Goal: Information Seeking & Learning: Learn about a topic

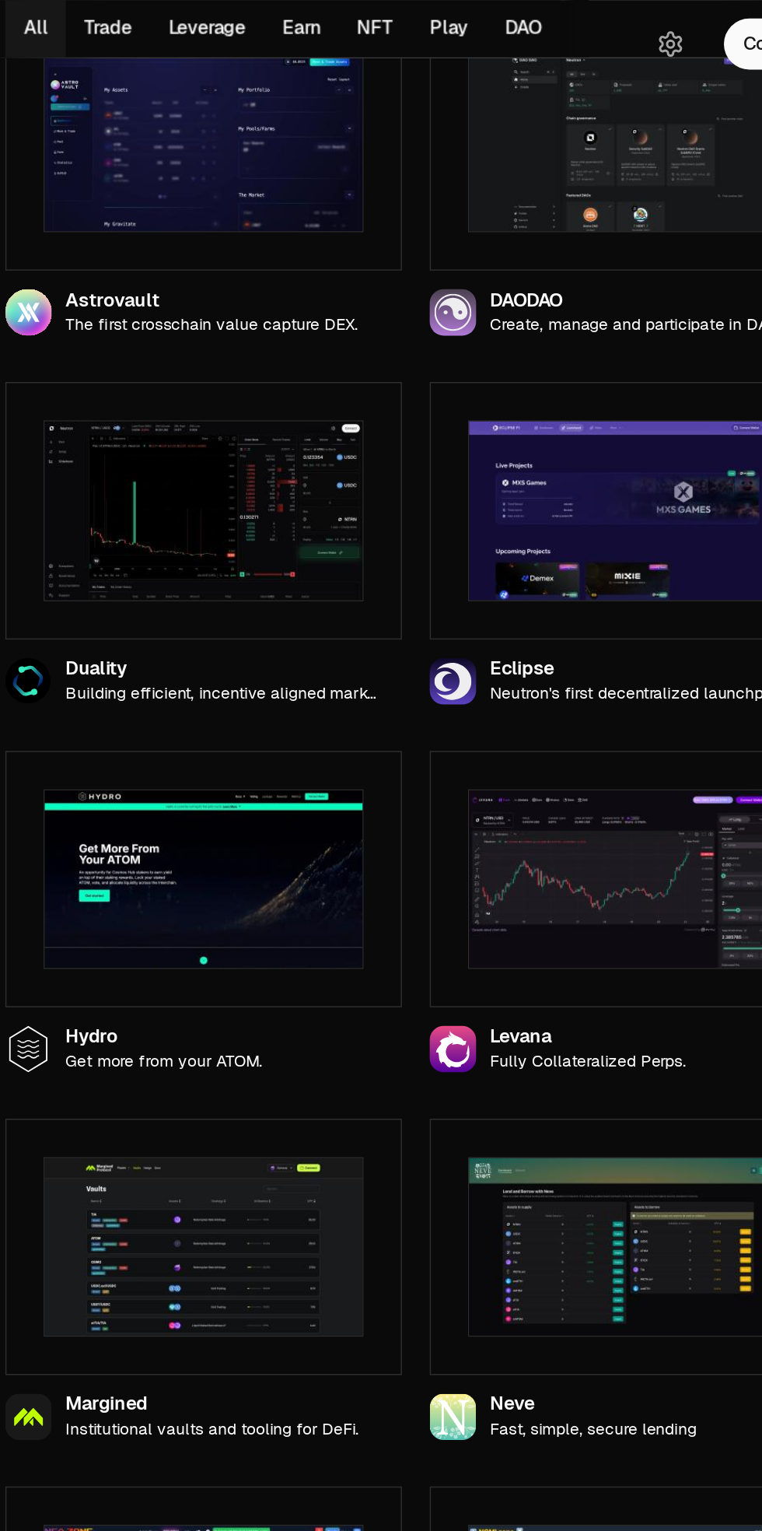
scroll to position [1123, 0]
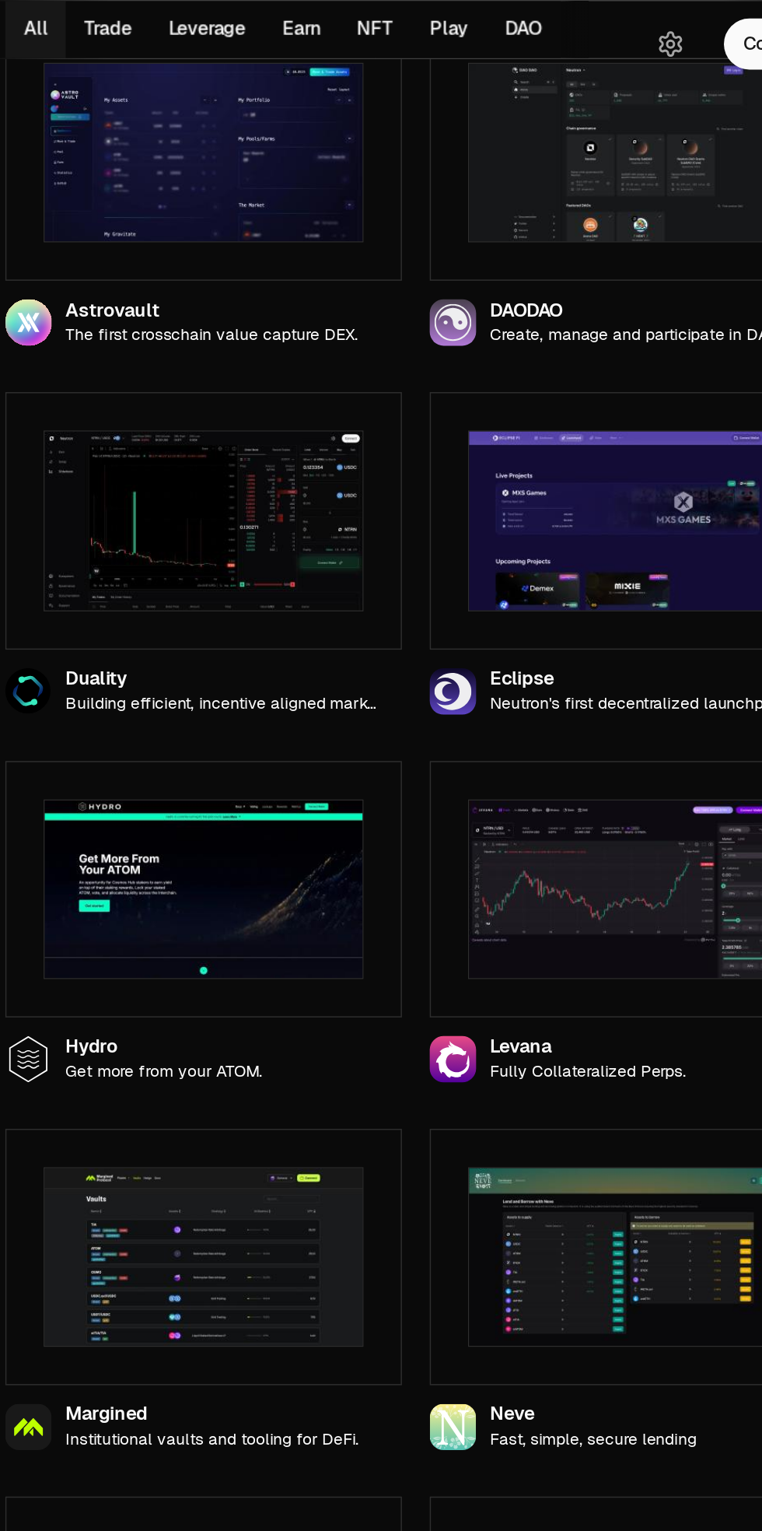
click at [260, 366] on img at bounding box center [326, 349] width 215 height 121
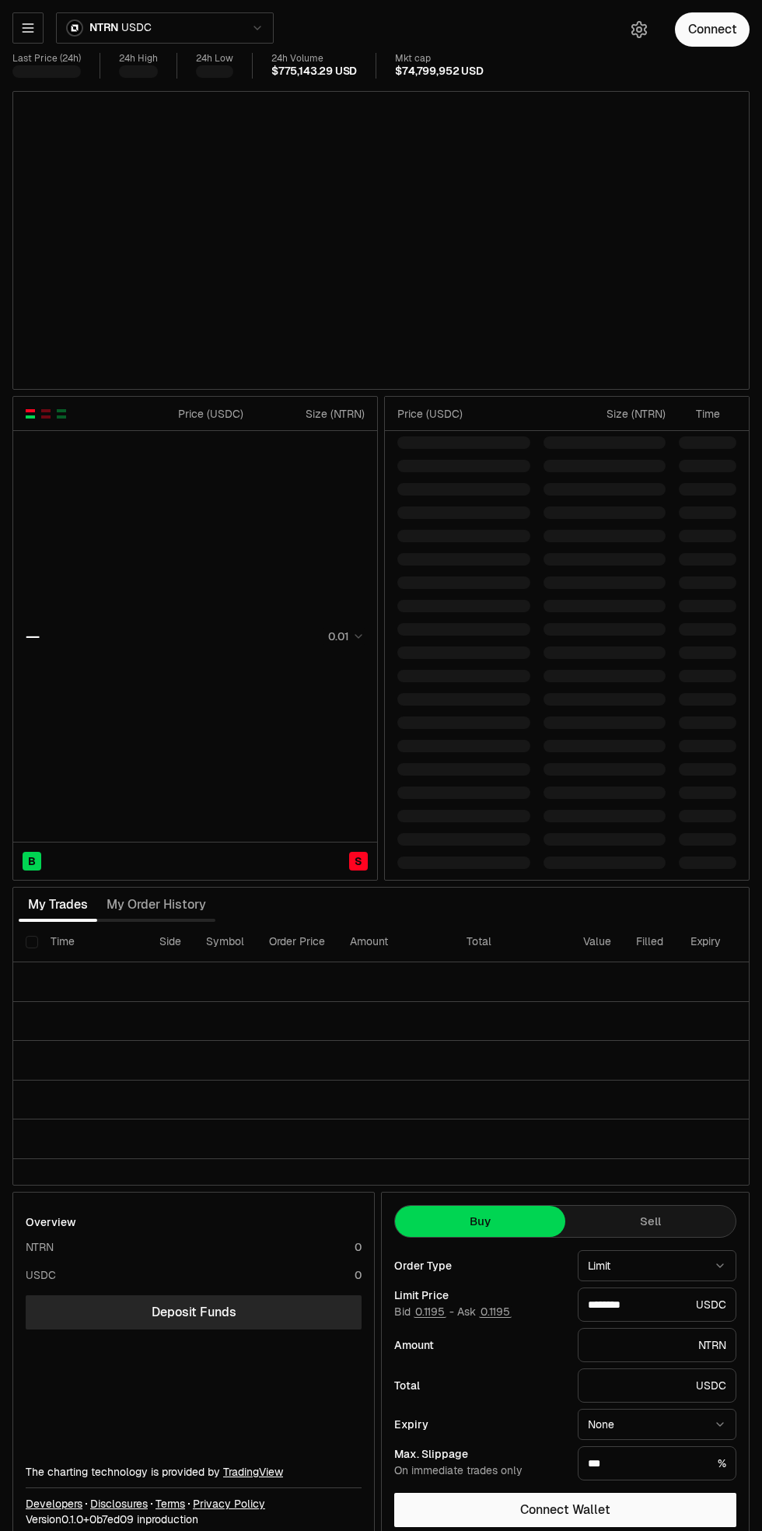
type input "********"
click at [28, 28] on icon "button" at bounding box center [28, 28] width 10 height 8
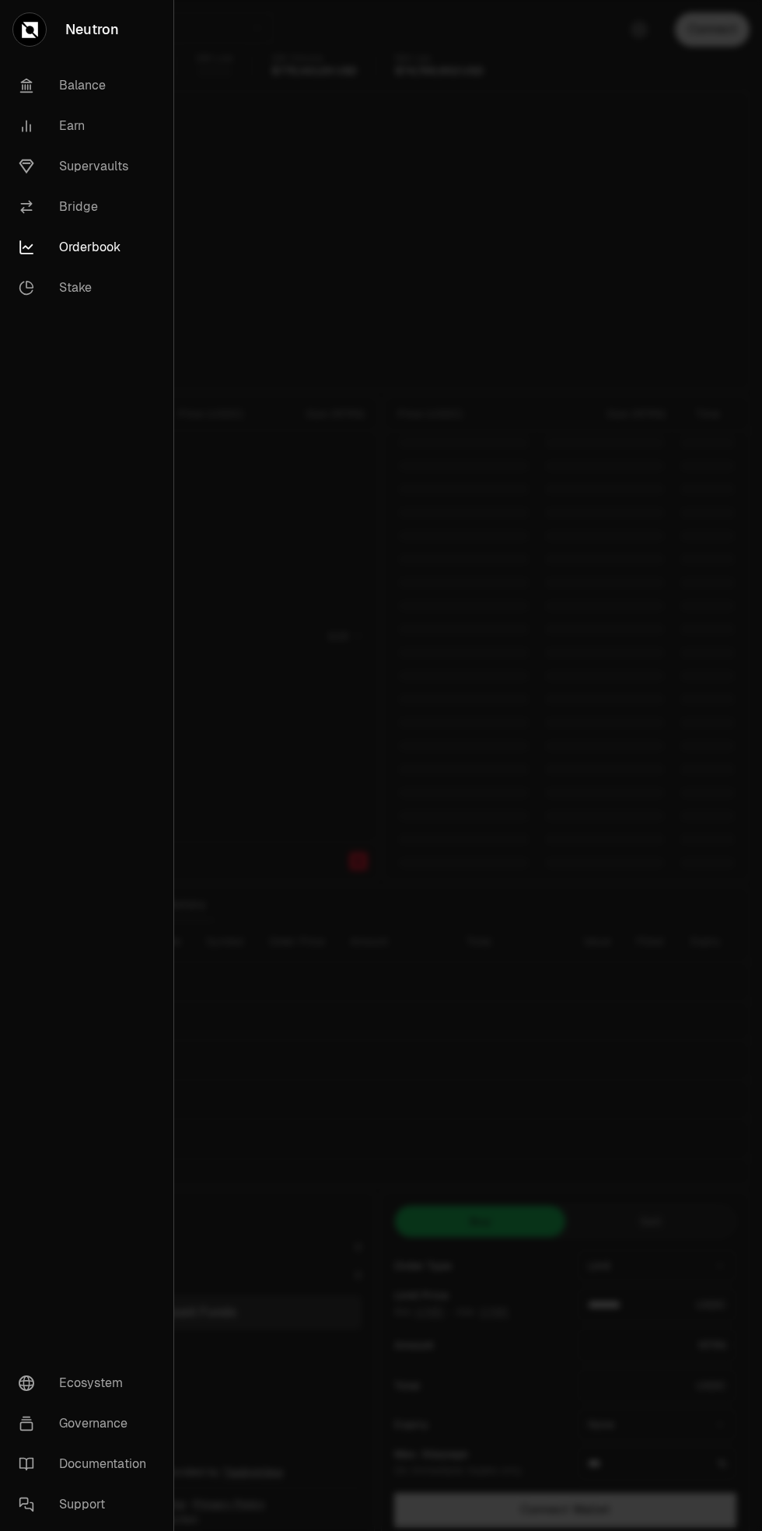
click at [60, 174] on link "Supervaults" at bounding box center [86, 166] width 161 height 40
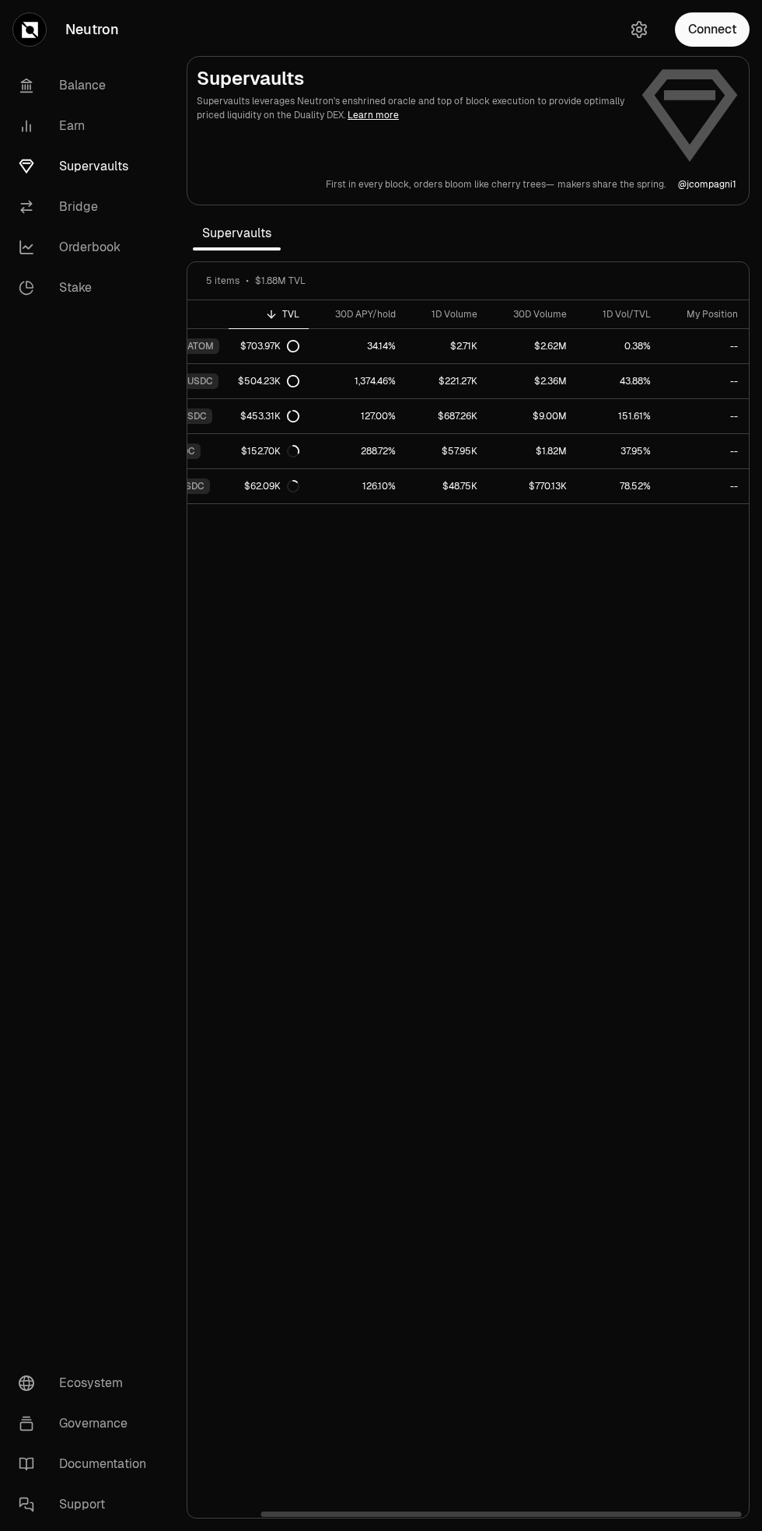
scroll to position [0, 78]
click at [48, 132] on link "Earn" at bounding box center [87, 126] width 162 height 40
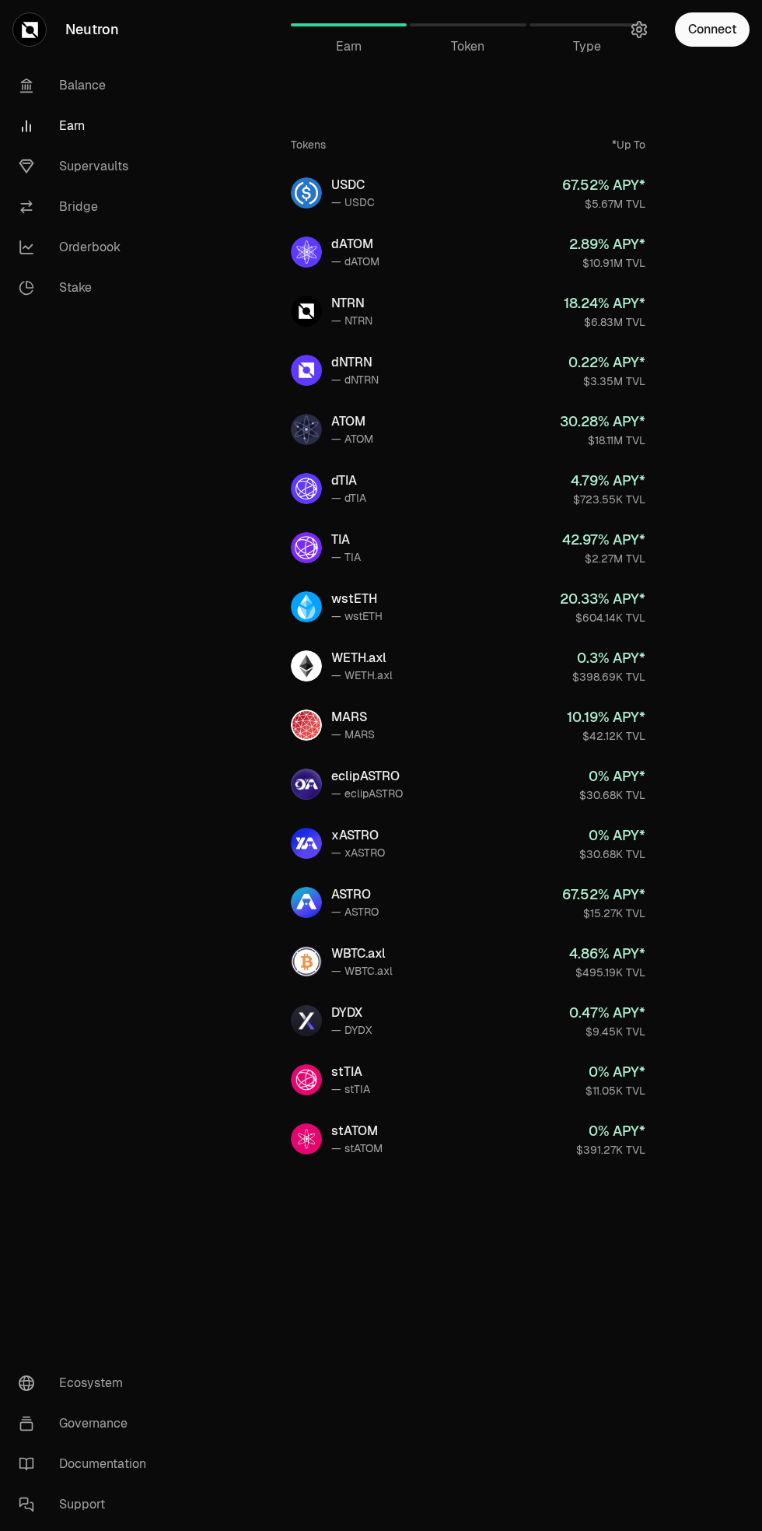
click at [465, 26] on div "Token" at bounding box center [468, 24] width 116 height 37
click at [471, 32] on div "Token" at bounding box center [468, 24] width 116 height 37
click at [71, 165] on link "Supervaults" at bounding box center [87, 166] width 162 height 40
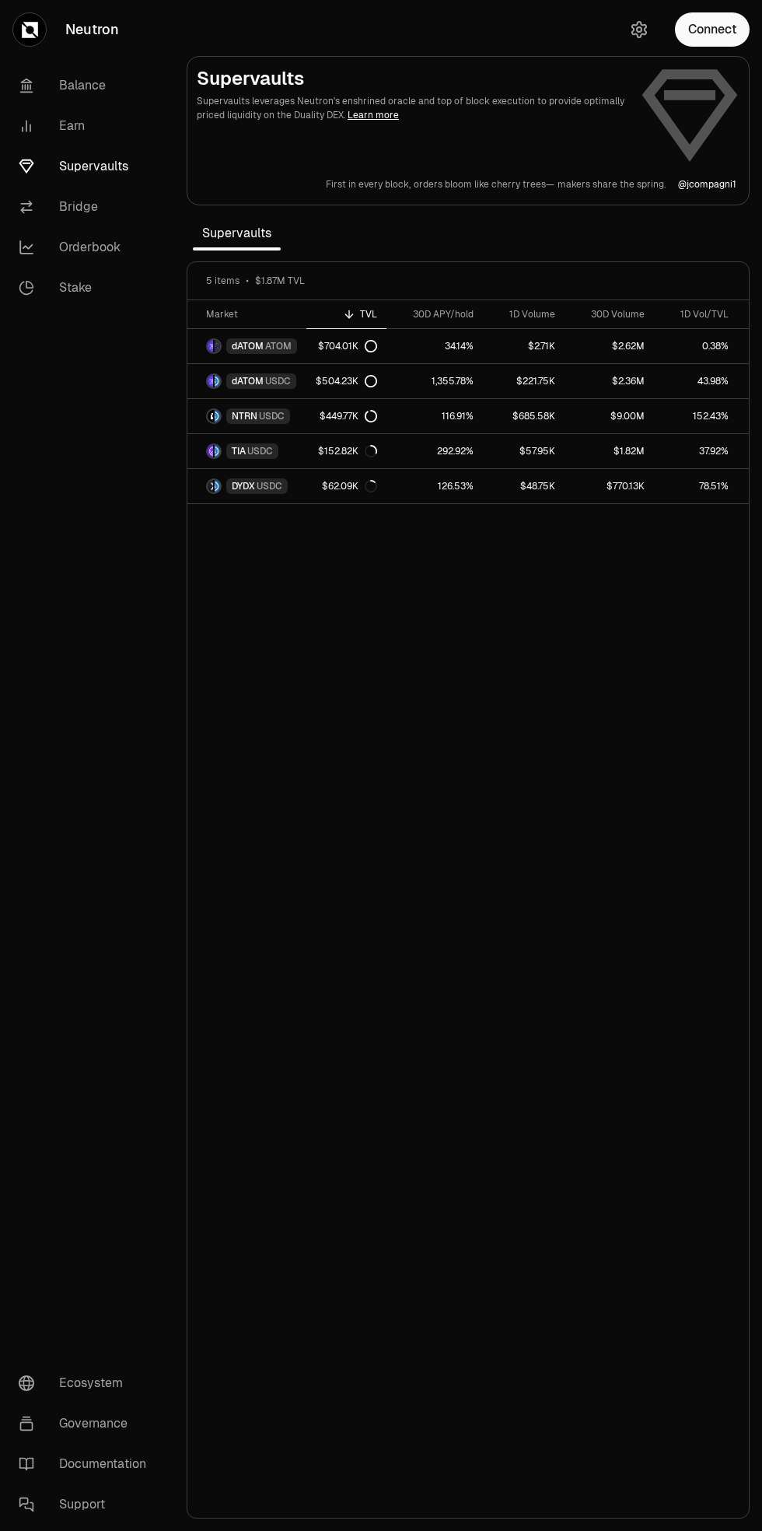
click at [58, 129] on link "Earn" at bounding box center [87, 126] width 162 height 40
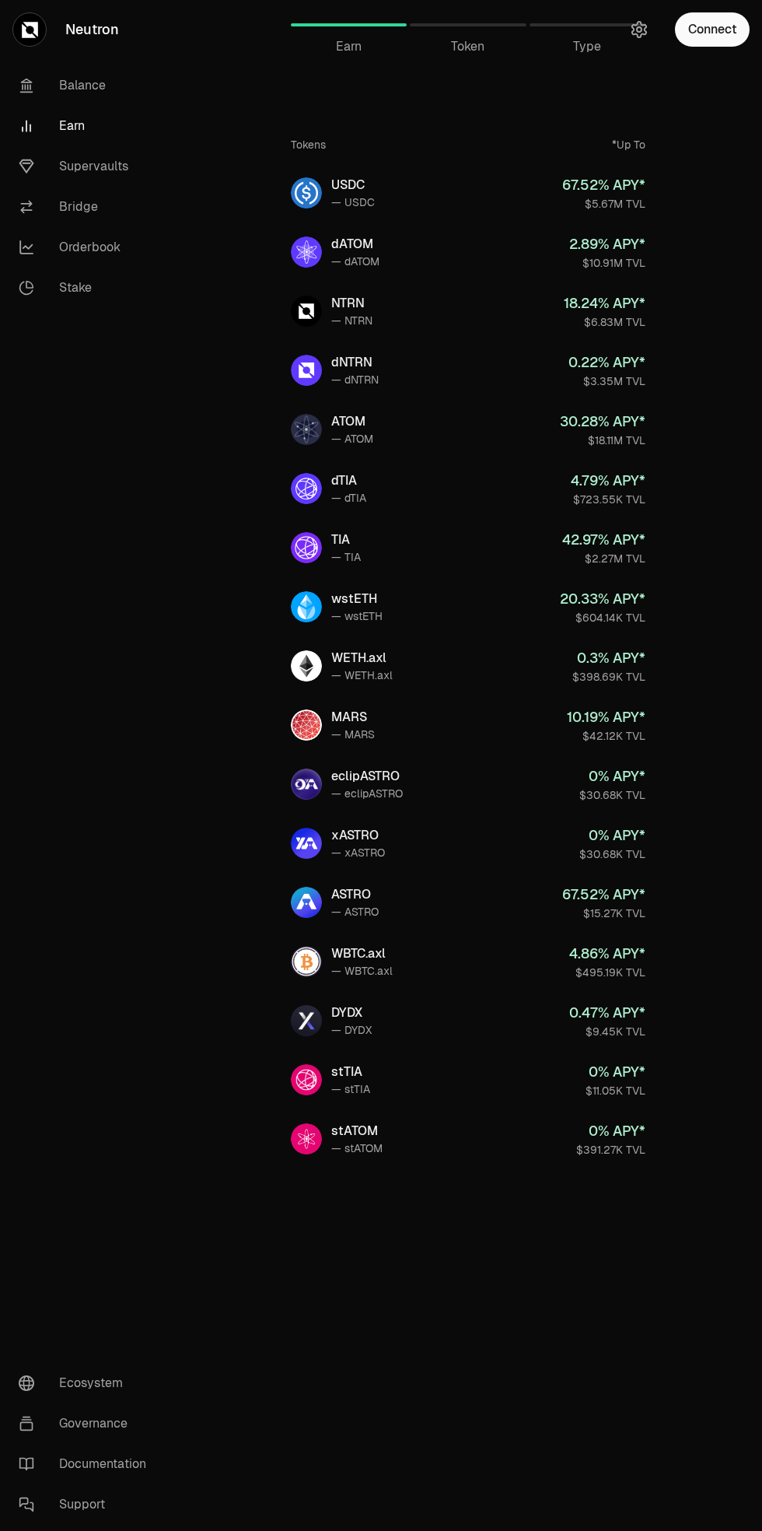
click at [335, 173] on link "USDC — USDC 67.52 % APY* $5.67M TVL" at bounding box center [469, 193] width 380 height 56
click at [330, 971] on link "WBTC.axl — WBTC.axl 4.86 % APY* $495.19K TVL" at bounding box center [469, 962] width 380 height 56
click at [60, 81] on link "Balance" at bounding box center [87, 85] width 162 height 40
